Goal: Information Seeking & Learning: Learn about a topic

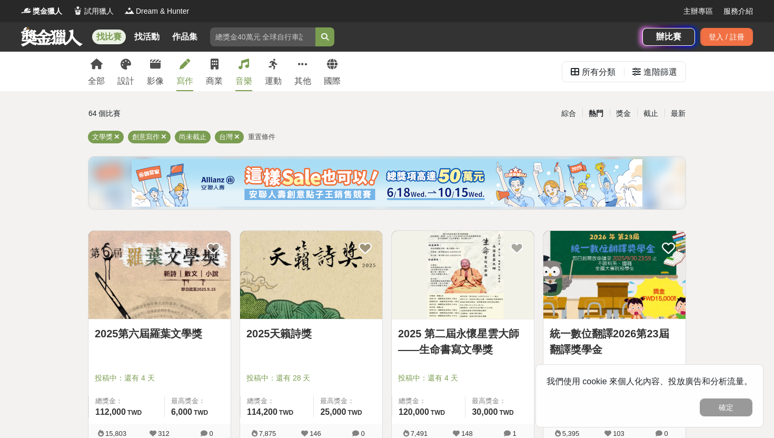
click at [240, 68] on icon at bounding box center [244, 64] width 11 height 11
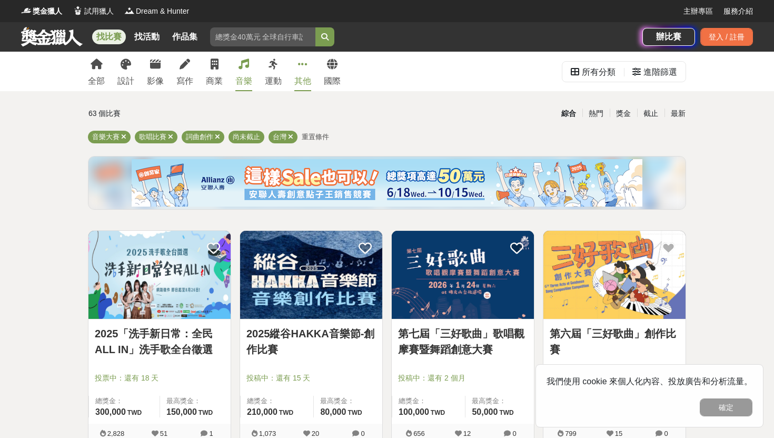
click at [298, 61] on icon at bounding box center [302, 64] width 9 height 11
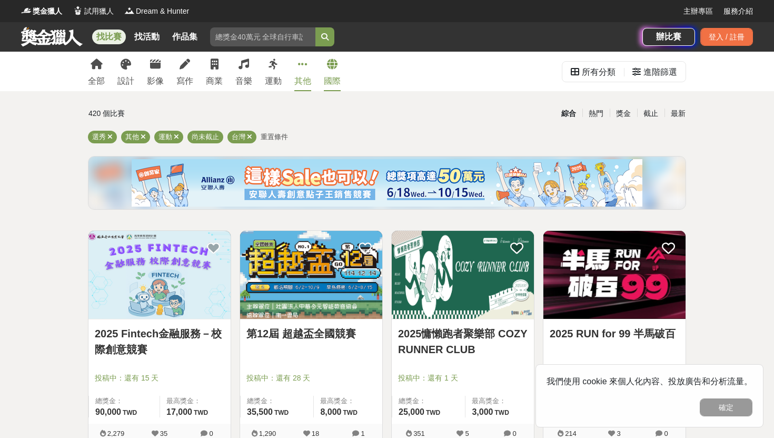
click at [331, 67] on icon at bounding box center [332, 64] width 11 height 11
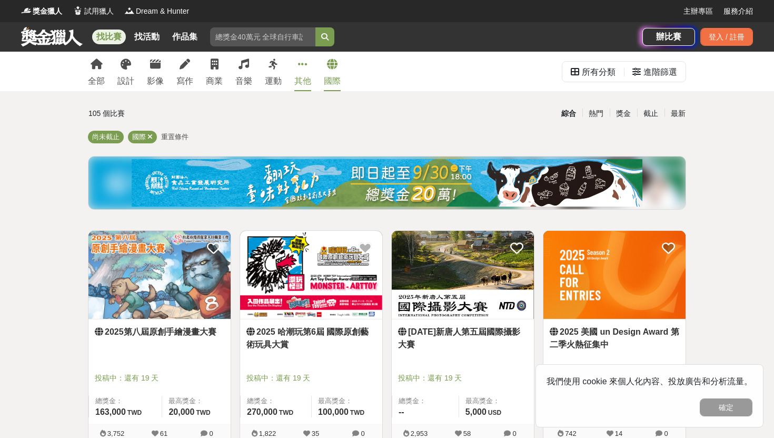
click at [296, 66] on link "其他" at bounding box center [302, 72] width 17 height 40
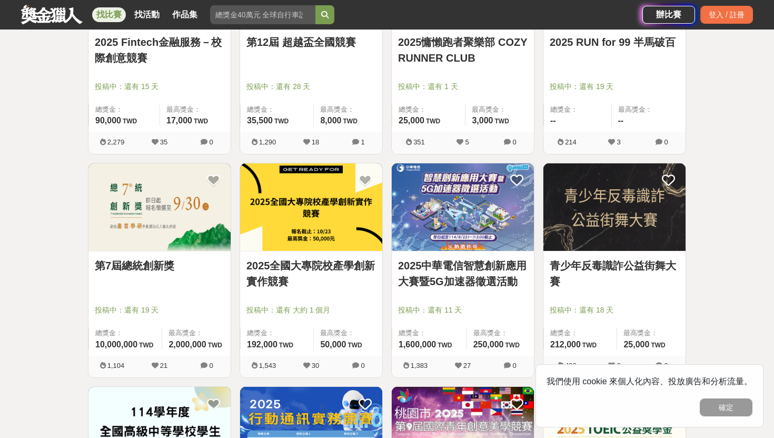
scroll to position [327, 0]
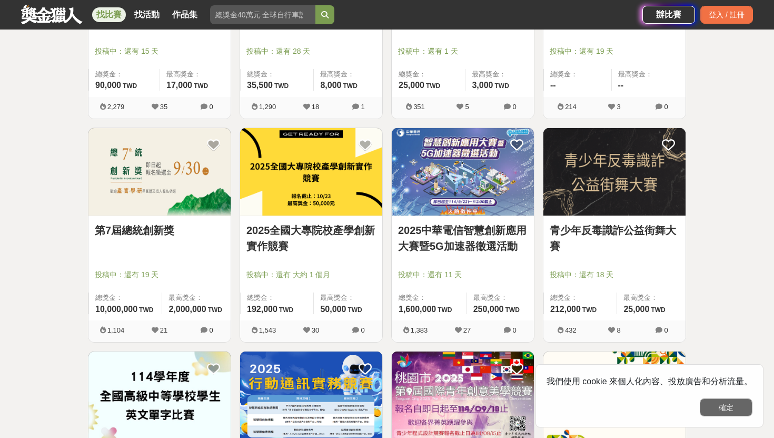
click at [727, 410] on button "確定" at bounding box center [726, 407] width 53 height 18
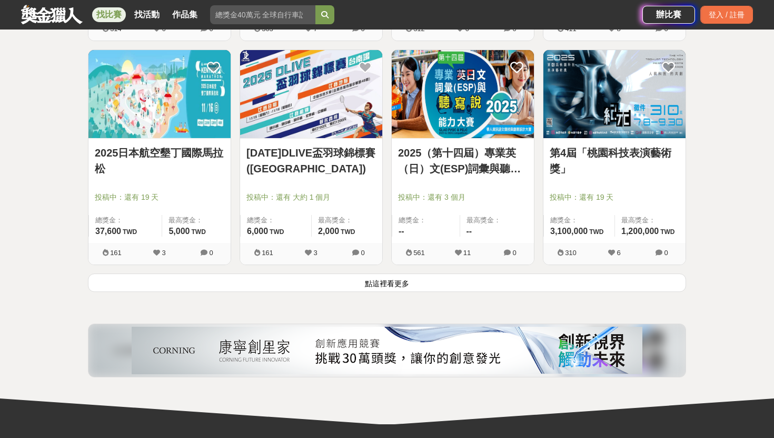
scroll to position [1304, 0]
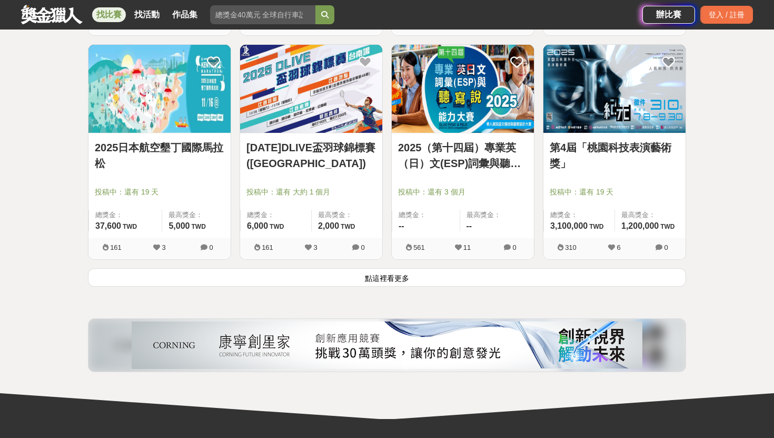
click at [418, 272] on button "點這裡看更多" at bounding box center [387, 277] width 598 height 18
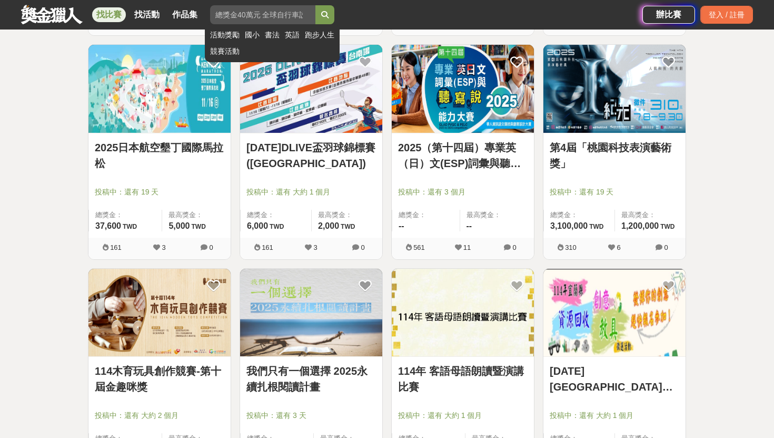
click at [262, 11] on input "search" at bounding box center [262, 14] width 105 height 19
type input "科學"
click at [316, 5] on button "submit" at bounding box center [325, 14] width 19 height 19
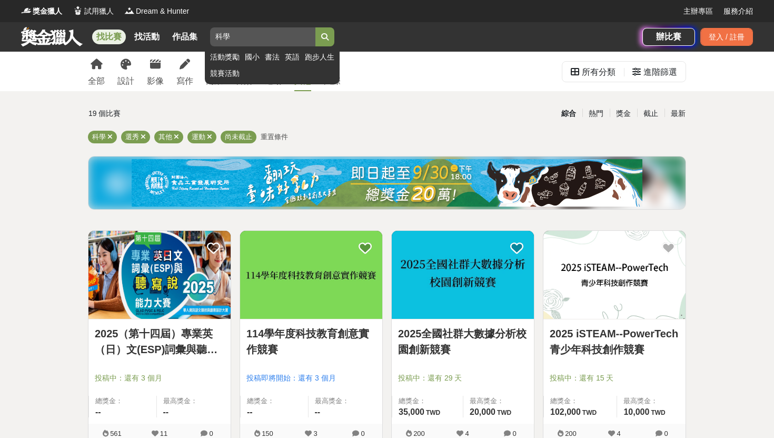
click at [304, 36] on input "科學" at bounding box center [262, 36] width 105 height 19
type input "科技"
click at [316, 27] on button "submit" at bounding box center [325, 36] width 19 height 19
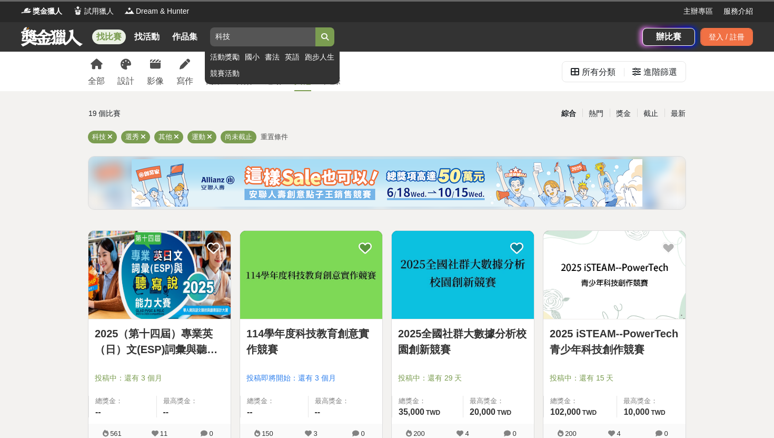
click at [316, 27] on button "submit" at bounding box center [325, 36] width 19 height 19
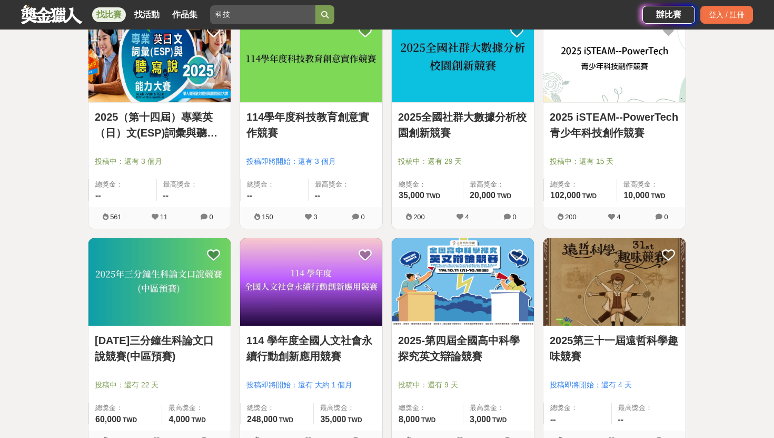
scroll to position [199, 0]
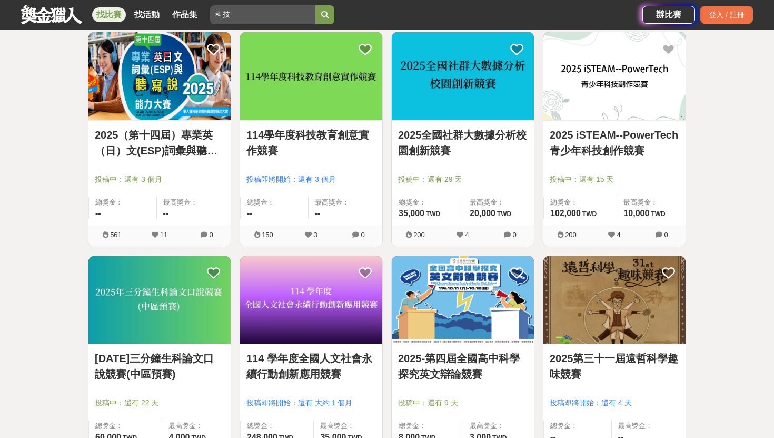
click at [616, 90] on img at bounding box center [615, 76] width 142 height 88
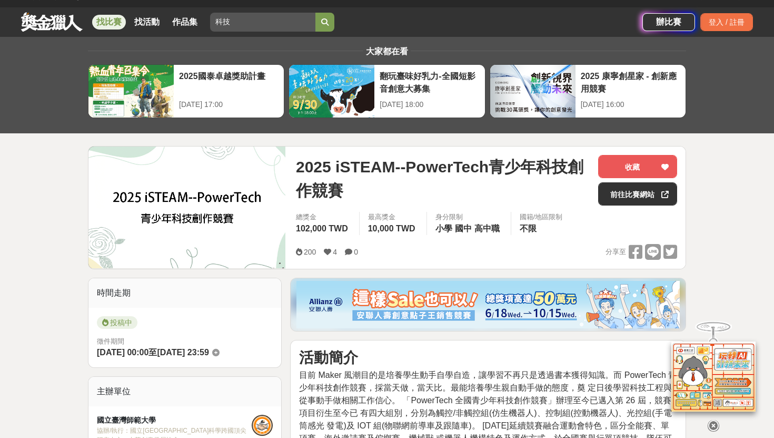
scroll to position [16, 0]
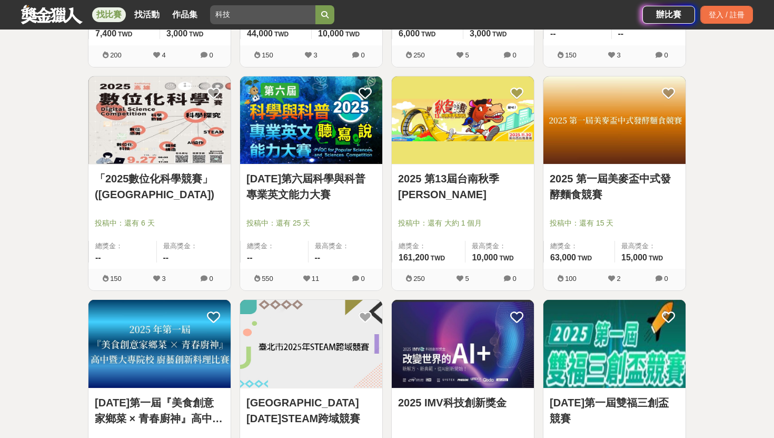
scroll to position [1050, 0]
click at [483, 362] on img at bounding box center [463, 343] width 142 height 88
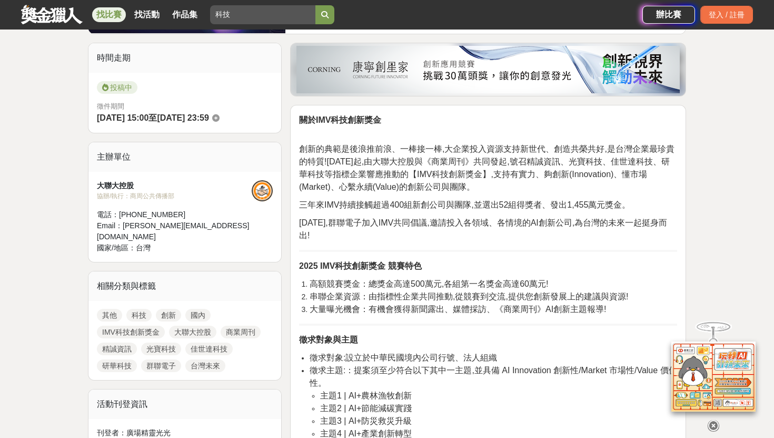
scroll to position [253, 0]
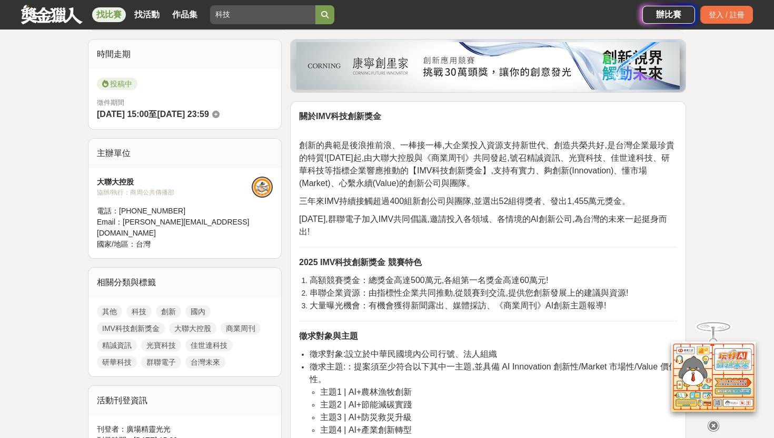
click at [380, 305] on span "大量曝光機會：有機會獲得新聞露出、媒體採訪、《商業周刊》AI創新主題報導!" at bounding box center [458, 305] width 297 height 9
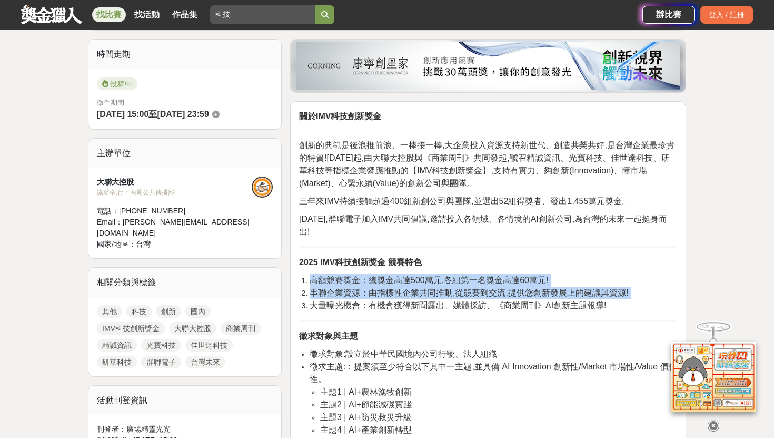
click at [380, 305] on span "大量曝光機會：有機會獲得新聞露出、媒體採訪、《商業周刊》AI創新主題報導!" at bounding box center [458, 305] width 297 height 9
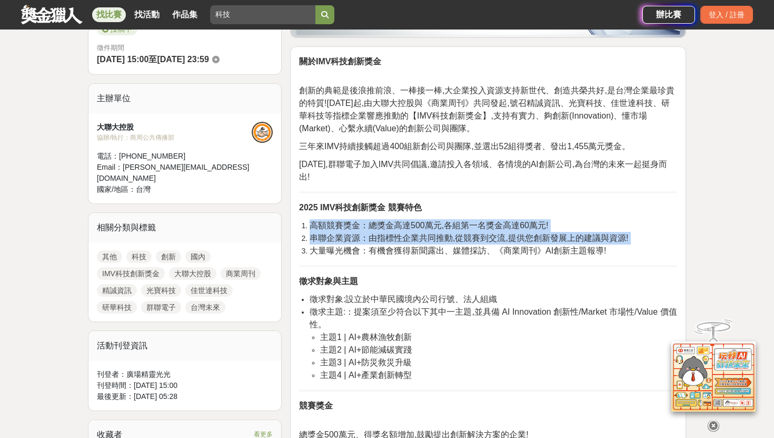
scroll to position [312, 0]
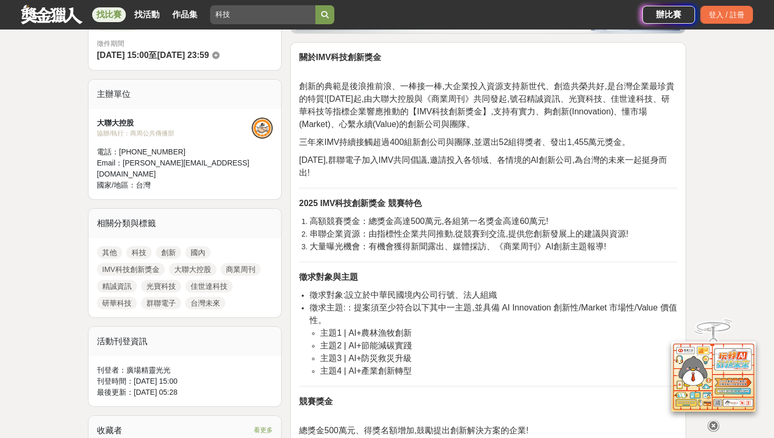
click at [465, 304] on span "徵求主題:：提案須至少符合以下其中一主題,並具備 AI Innovation 創新性/Market 市場性/Value 價值性。" at bounding box center [494, 314] width 368 height 22
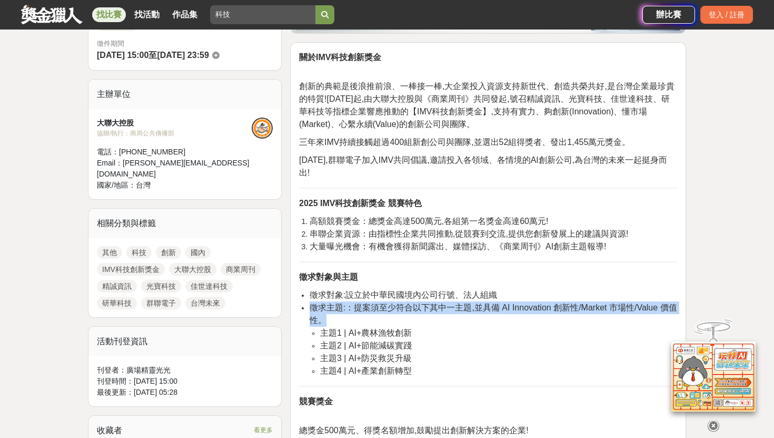
click at [465, 304] on span "徵求主題:：提案須至少符合以下其中一主題,並具備 AI Innovation 創新性/Market 市場性/Value 價值性。" at bounding box center [494, 314] width 368 height 22
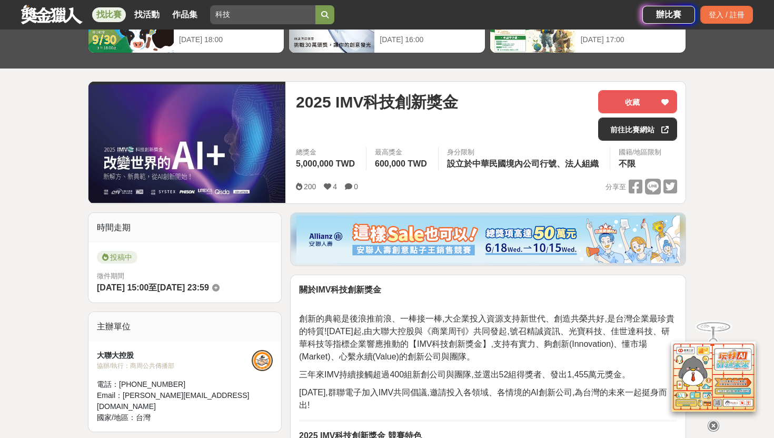
scroll to position [0, 0]
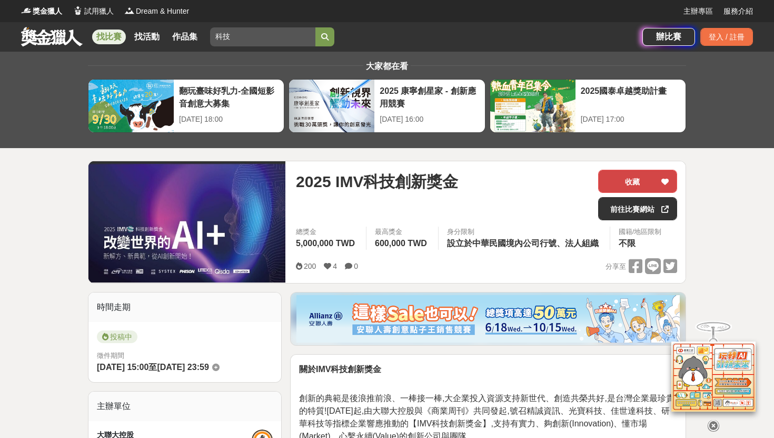
click at [638, 190] on button "收藏" at bounding box center [637, 181] width 79 height 23
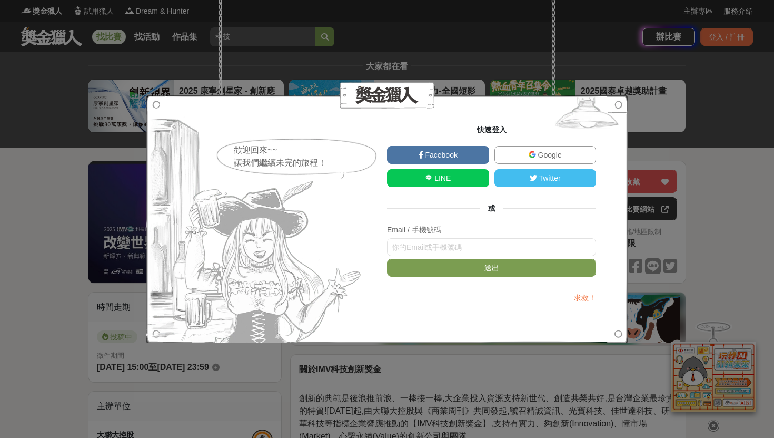
click at [618, 102] on img at bounding box center [587, 115] width 82 height 40
click at [390, 366] on div "歡迎回來~~ 讓我們繼續未完的旅程！ 快速登入 Facebook Google LINE Twitter 或 Email / 手機號碼 送出 求救！" at bounding box center [387, 219] width 774 height 438
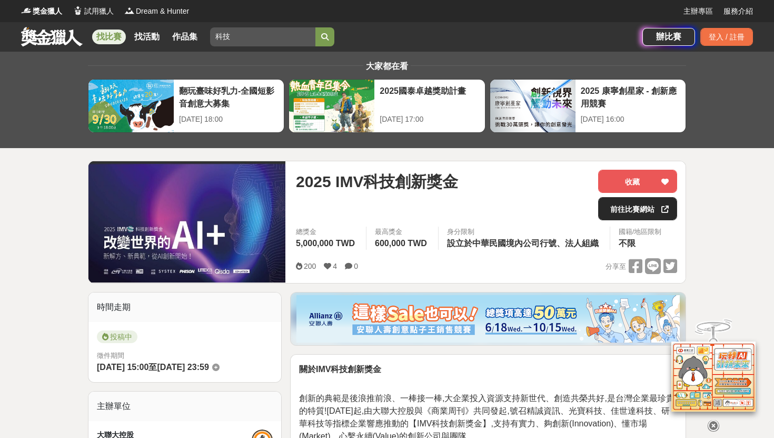
click at [625, 211] on link "前往比賽網站" at bounding box center [637, 208] width 79 height 23
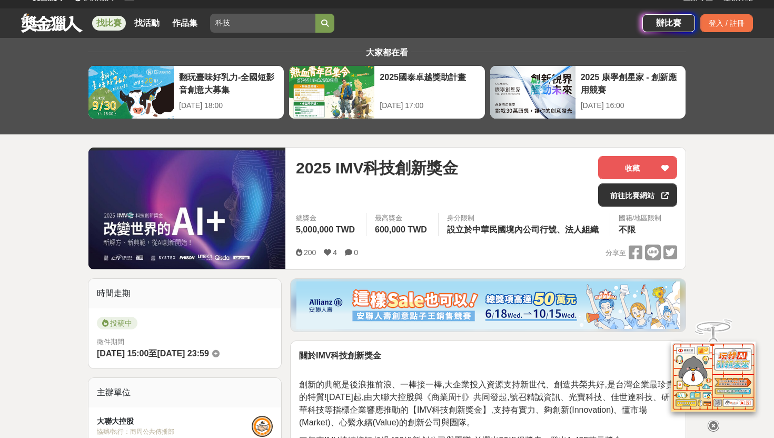
scroll to position [15, 0]
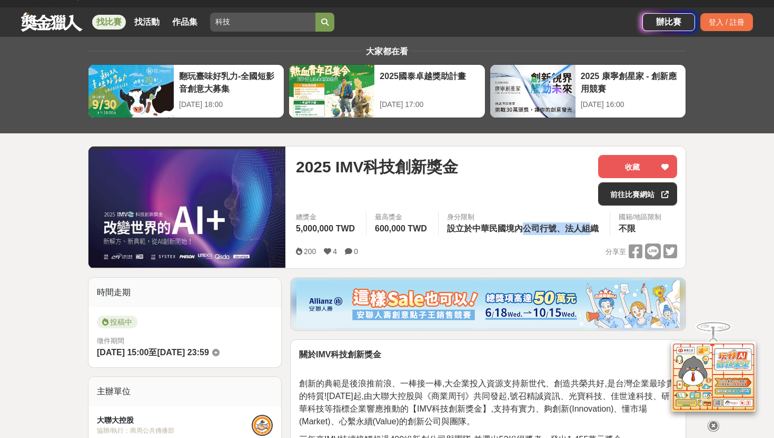
drag, startPoint x: 525, startPoint y: 232, endPoint x: 588, endPoint y: 231, distance: 62.7
click at [588, 231] on span "設立於中華民國境內公司行號、法人組織" at bounding box center [523, 228] width 152 height 9
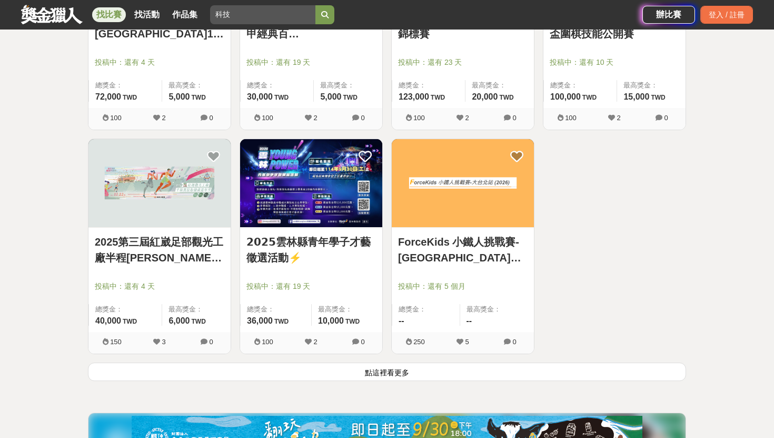
scroll to position [2329, 0]
click at [432, 368] on button "點這裡看更多" at bounding box center [387, 371] width 598 height 18
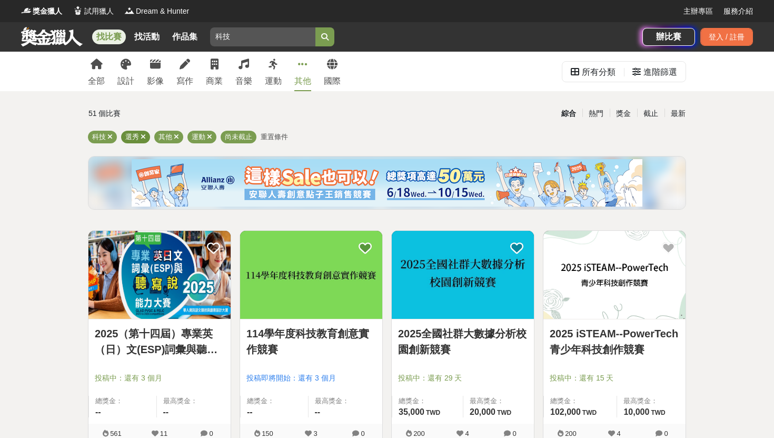
click at [139, 135] on span "選秀" at bounding box center [132, 137] width 14 height 8
click at [142, 135] on icon at bounding box center [143, 136] width 5 height 7
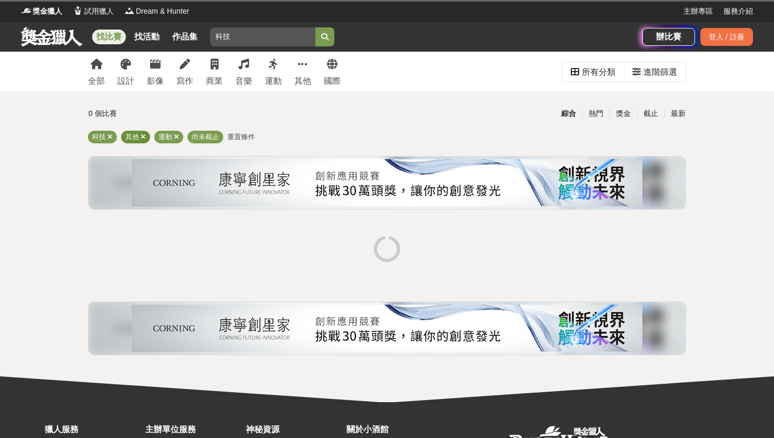
click at [142, 135] on icon at bounding box center [143, 136] width 5 height 7
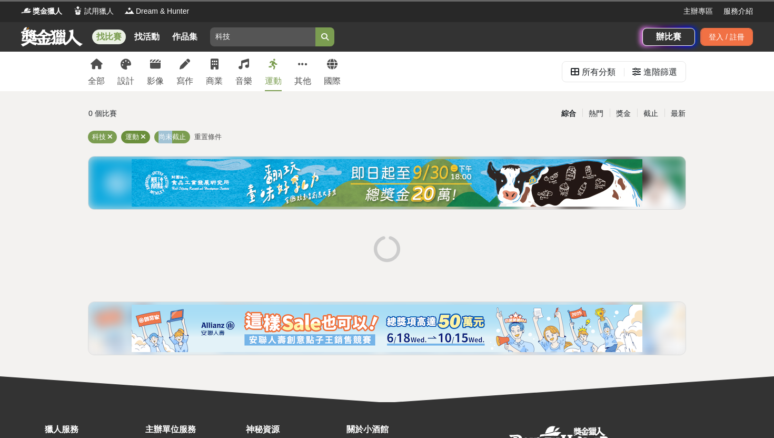
click at [142, 135] on icon at bounding box center [143, 136] width 5 height 7
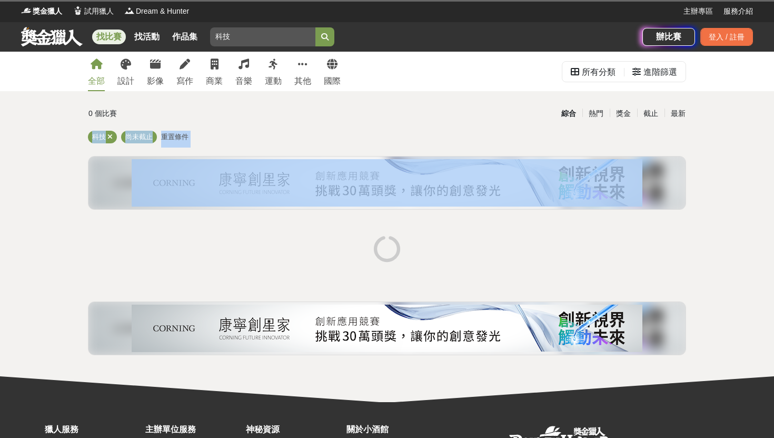
click at [142, 135] on span "尚未截止" at bounding box center [138, 137] width 27 height 8
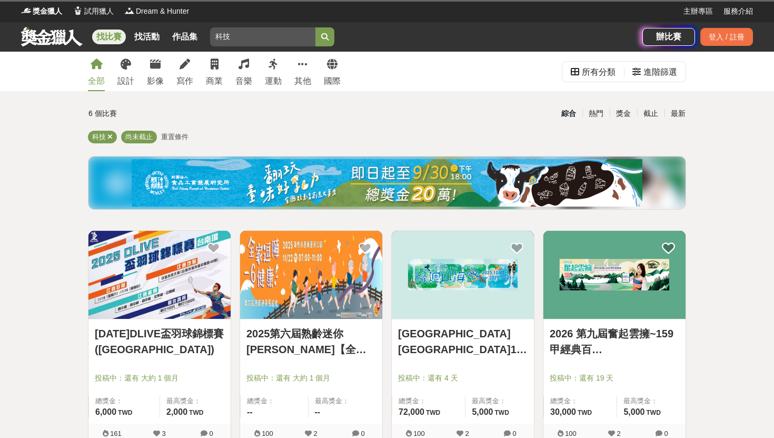
click at [192, 111] on div "6 個比賽" at bounding box center [187, 113] width 199 height 18
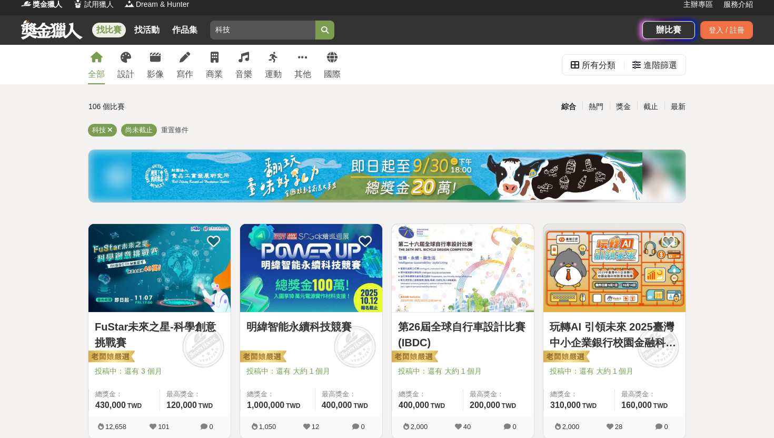
scroll to position [8, 0]
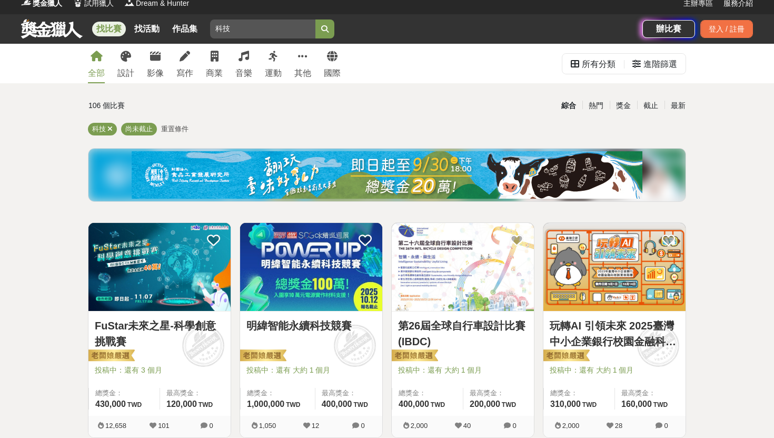
click at [179, 279] on img at bounding box center [159, 267] width 142 height 88
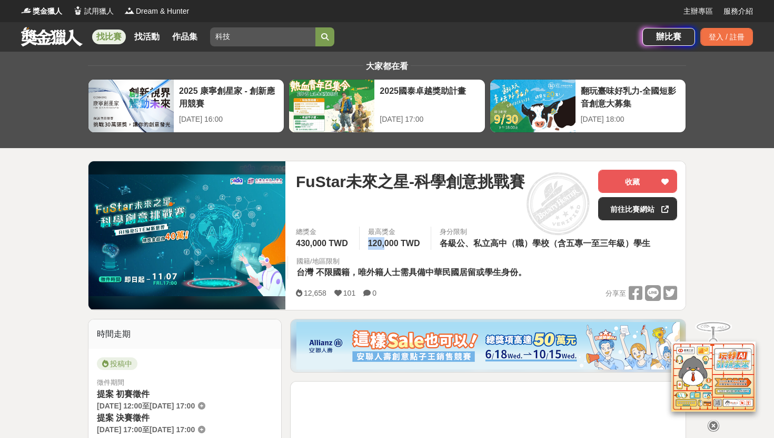
drag, startPoint x: 359, startPoint y: 241, endPoint x: 408, endPoint y: 241, distance: 49.0
click at [393, 241] on div "最高獎金 120,000 TWD" at bounding box center [395, 237] width 72 height 23
click at [413, 252] on div "總獎金 430,000 TWD 最高獎金 120,000 TWD 身分限制 各級公、私立高中（職）學校（含五專一至三年級）學生 國籍/地區限制 台灣 不限國籍…" at bounding box center [487, 255] width 398 height 58
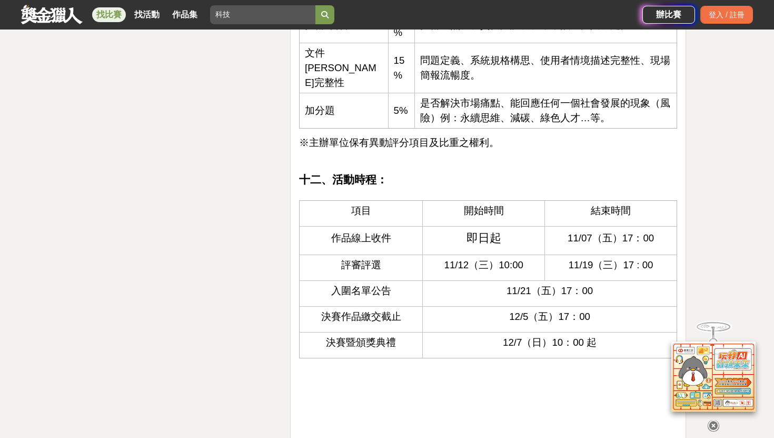
scroll to position [2367, 0]
drag, startPoint x: 450, startPoint y: 228, endPoint x: 521, endPoint y: 239, distance: 72.0
click at [525, 239] on td "即日起" at bounding box center [484, 241] width 122 height 28
click at [577, 233] on span "11/07（五）17：00" at bounding box center [611, 238] width 86 height 11
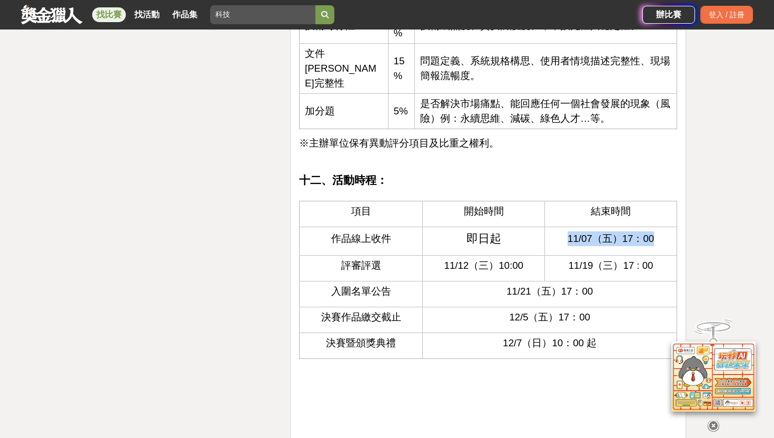
click at [577, 233] on span "11/07（五）17：00" at bounding box center [611, 238] width 86 height 11
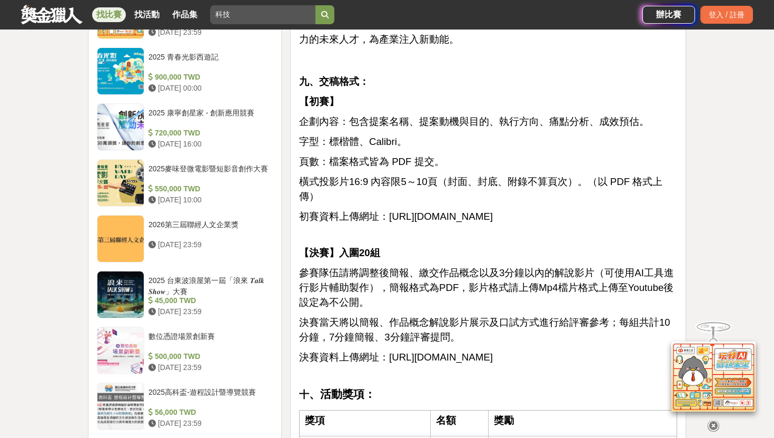
scroll to position [1273, 0]
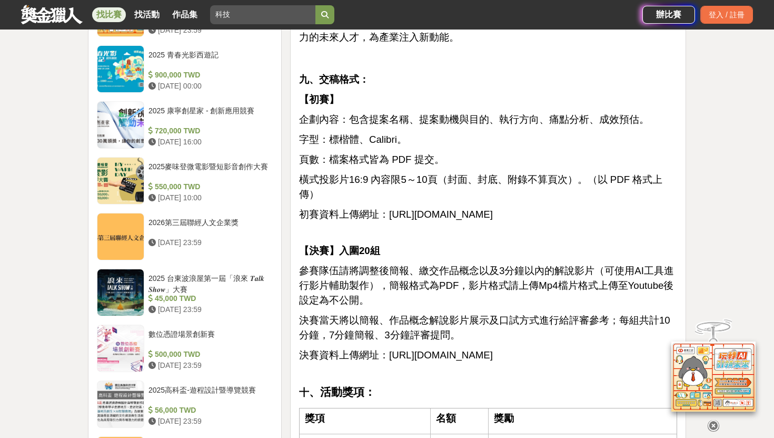
click at [397, 349] on span "[URL][DOMAIN_NAME]" at bounding box center [441, 354] width 104 height 11
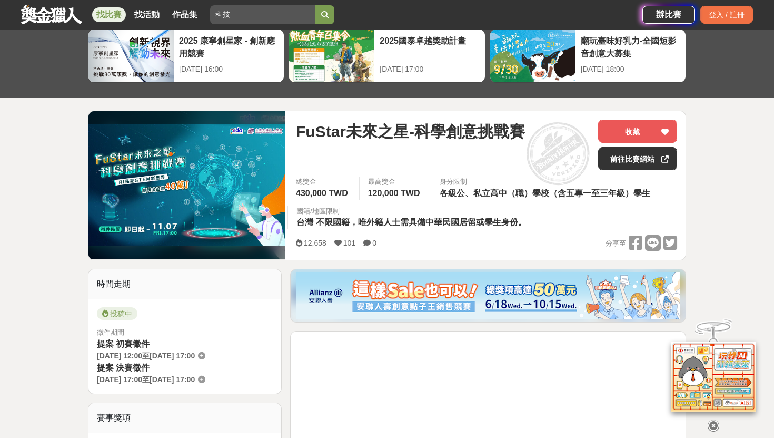
scroll to position [0, 0]
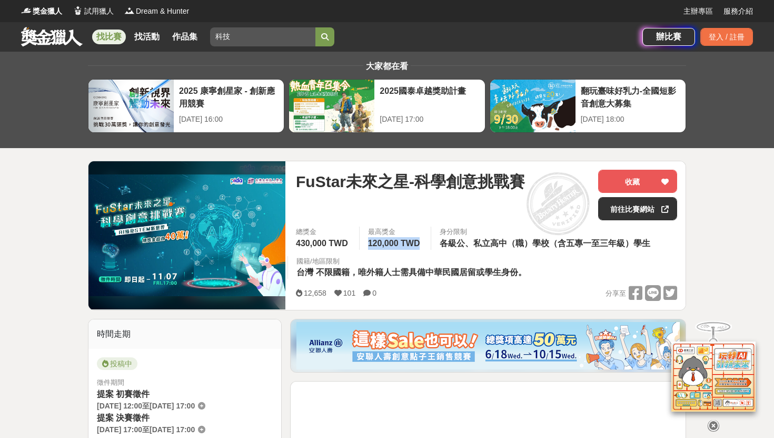
drag, startPoint x: 370, startPoint y: 243, endPoint x: 423, endPoint y: 248, distance: 53.4
click at [423, 248] on div "最高獎金 120,000 TWD" at bounding box center [395, 237] width 72 height 23
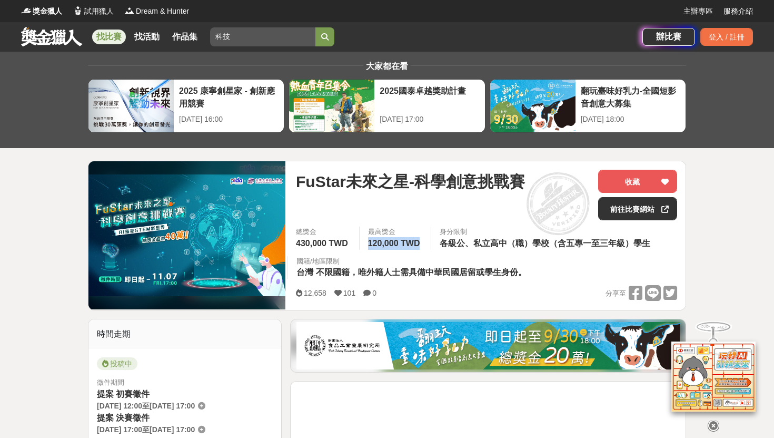
click at [373, 243] on span "120,000 TWD" at bounding box center [394, 243] width 52 height 9
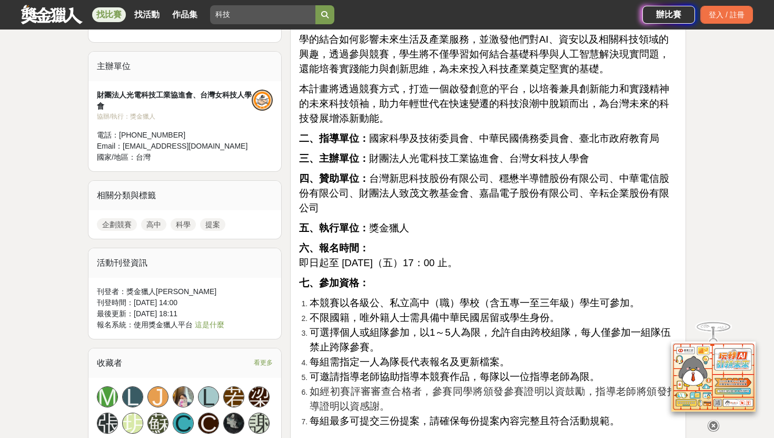
scroll to position [885, 0]
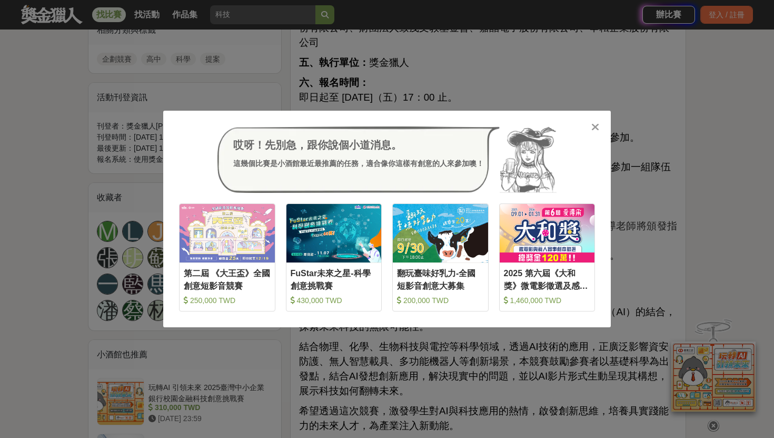
click at [602, 123] on div "哎呀！先別急，跟你說個小道消息。 這幾個比賽是小酒館最近最推薦的任務，適合像你這樣有創意的人來參加噢！ 收藏 第二屆 《大王盃》全國創意短影音競賽 250,0…" at bounding box center [387, 219] width 448 height 216
click at [592, 130] on icon at bounding box center [596, 127] width 8 height 11
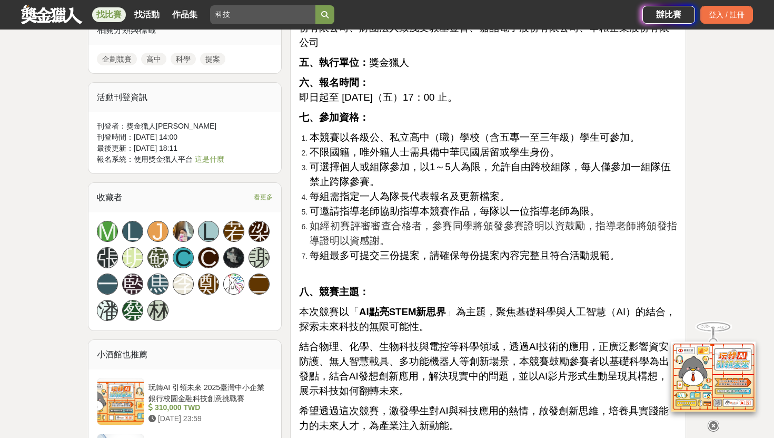
click at [442, 146] on span "不限國籍，唯外籍人士需具備中華民國居留或學生身份。" at bounding box center [435, 151] width 250 height 11
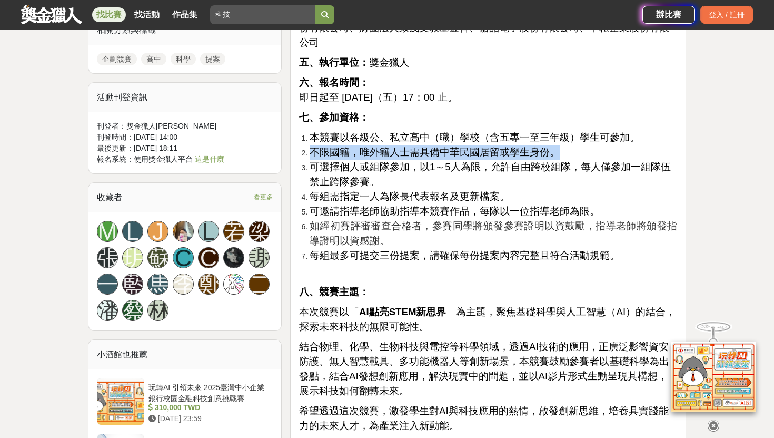
click at [442, 146] on span "不限國籍，唯外籍人士需具備中華民國居留或學生身份。" at bounding box center [435, 151] width 250 height 11
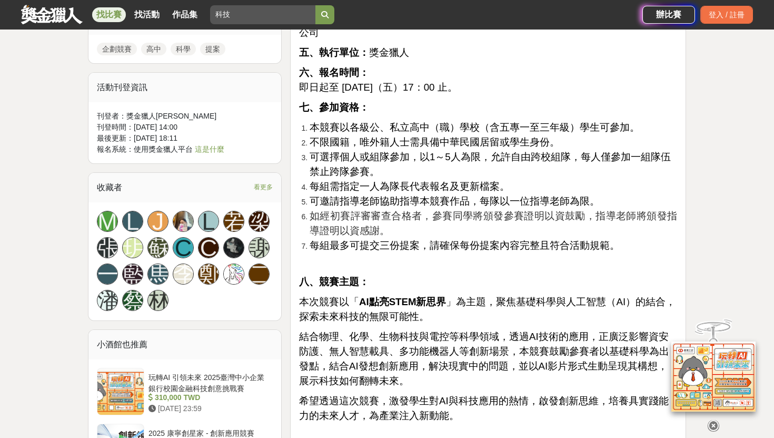
click at [444, 181] on span "每組需指定一人為隊長代表報名及更新檔案。" at bounding box center [410, 186] width 200 height 11
click at [438, 195] on span "可邀請指導老師協助指導本競賽作品，每隊以一位指導老師為限。" at bounding box center [455, 200] width 290 height 11
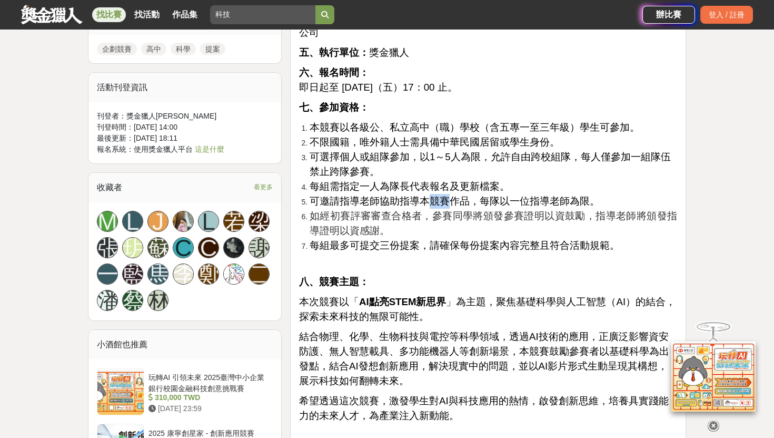
click at [438, 195] on span "可邀請指導老師協助指導本競賽作品，每隊以一位指導老師為限。" at bounding box center [455, 200] width 290 height 11
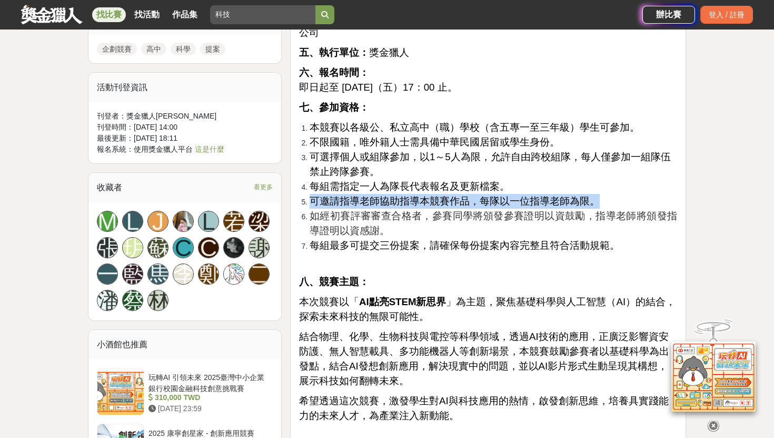
click at [438, 195] on span "可邀請指導老師協助指導本競賽作品，每隊以一位指導老師為限。" at bounding box center [455, 200] width 290 height 11
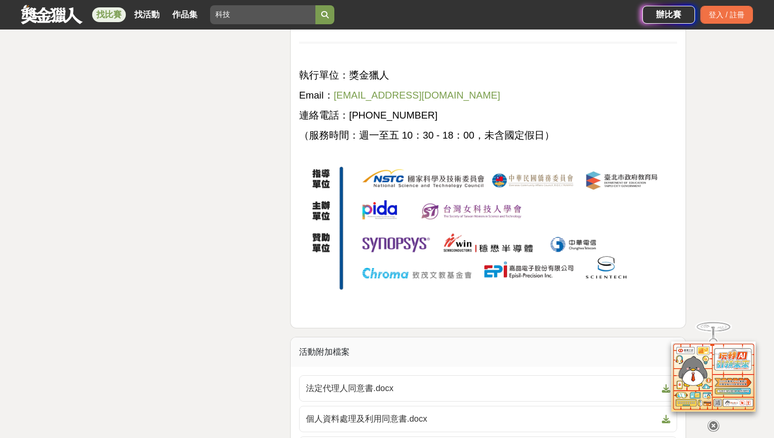
scroll to position [4204, 0]
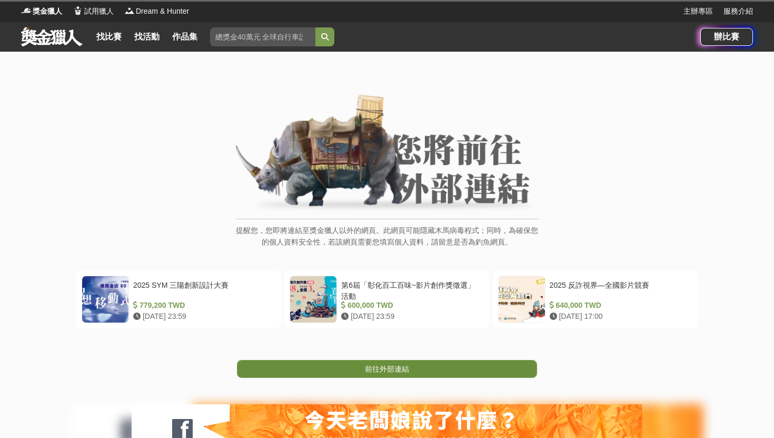
click at [386, 372] on span "前往外部連結" at bounding box center [387, 368] width 44 height 8
